Goal: Task Accomplishment & Management: Complete application form

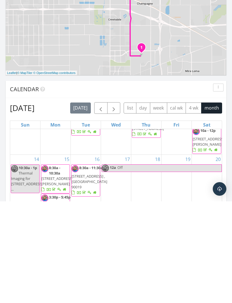
scroll to position [83, 0]
click at [111, 204] on button "button" at bounding box center [113, 210] width 13 height 12
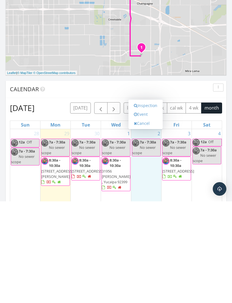
click at [149, 212] on link "Event" at bounding box center [145, 216] width 29 height 9
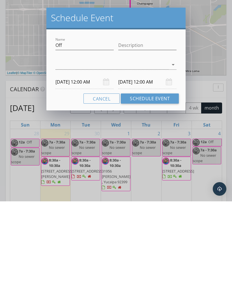
click at [166, 162] on div at bounding box center [111, 166] width 113 height 9
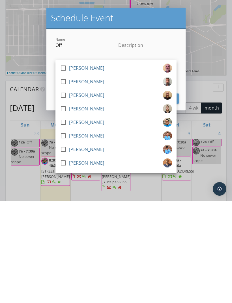
scroll to position [298, 0]
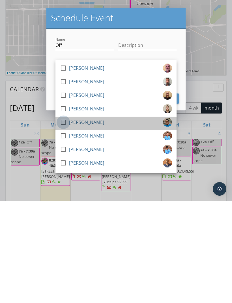
click at [66, 219] on div at bounding box center [63, 224] width 10 height 10
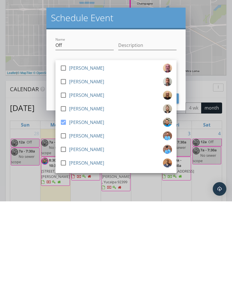
click at [148, 154] on div at bounding box center [147, 155] width 58 height 3
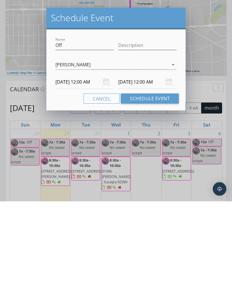
click at [155, 195] on button "Schedule Event" at bounding box center [150, 200] width 58 height 10
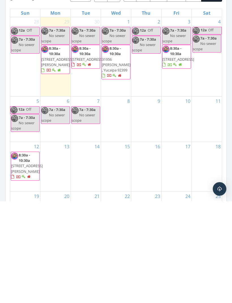
scroll to position [345, 0]
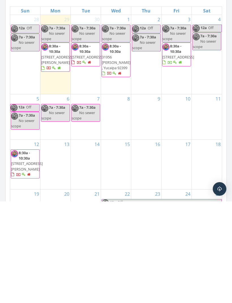
click at [93, 291] on link "21" at bounding box center [96, 295] width 7 height 9
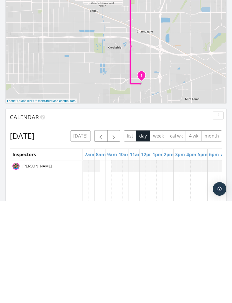
scroll to position [232, 0]
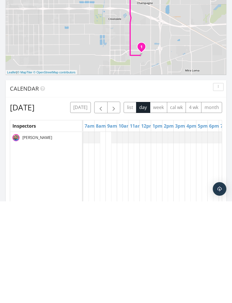
click at [201, 204] on button "month" at bounding box center [211, 209] width 21 height 11
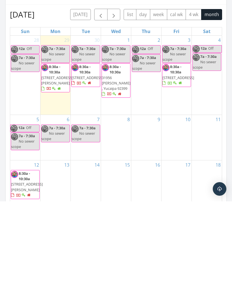
scroll to position [332, 0]
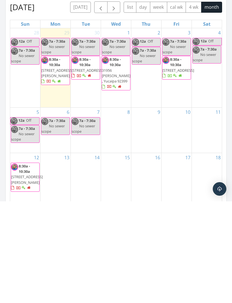
click at [90, 288] on link "Event" at bounding box center [84, 292] width 29 height 9
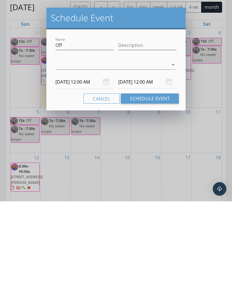
click at [147, 162] on div at bounding box center [111, 166] width 113 height 9
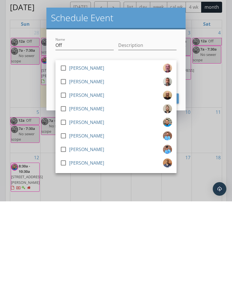
scroll to position [298, 0]
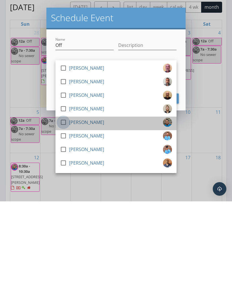
click at [65, 219] on div at bounding box center [63, 224] width 10 height 10
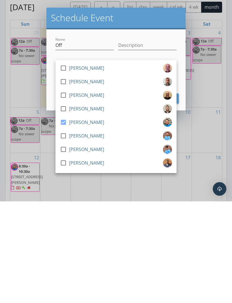
click at [141, 158] on div "check_box_outline_blank [PERSON_NAME] check_box_outline_blank [PERSON_NAME] che…" at bounding box center [115, 167] width 121 height 18
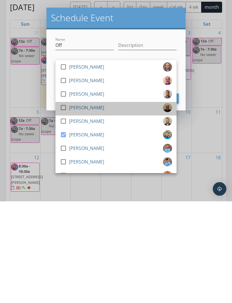
scroll to position [286, 0]
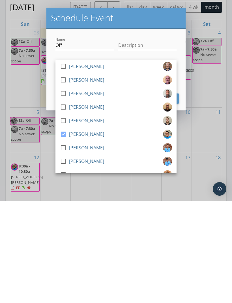
click at [96, 154] on div at bounding box center [84, 155] width 58 height 3
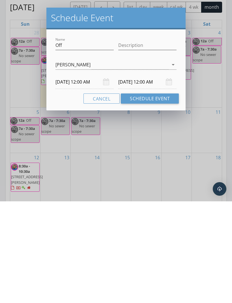
click at [139, 195] on button "Schedule Event" at bounding box center [150, 200] width 58 height 10
